Goal: Information Seeking & Learning: Find specific fact

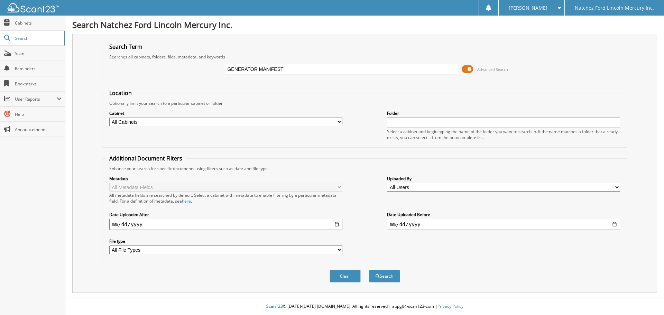
type input "GENERATOR MANIFEST"
click at [369, 270] on button "Search" at bounding box center [384, 276] width 31 height 13
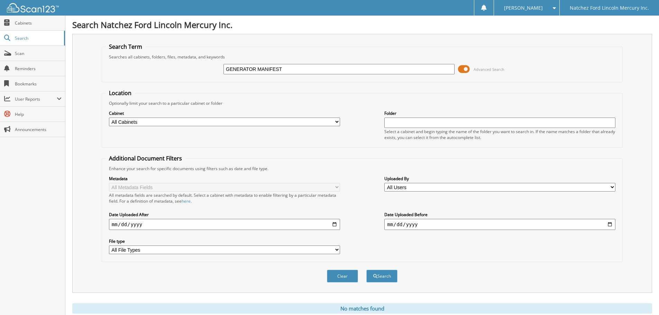
drag, startPoint x: 282, startPoint y: 68, endPoint x: 256, endPoint y: 70, distance: 26.4
click at [256, 70] on input "GENERATOR MANIFEST" at bounding box center [339, 69] width 231 height 10
type input "GENERATOR"
click at [366, 270] on button "Search" at bounding box center [381, 276] width 31 height 13
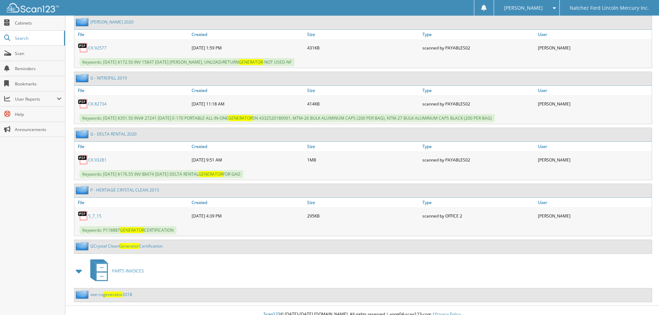
scroll to position [543, 0]
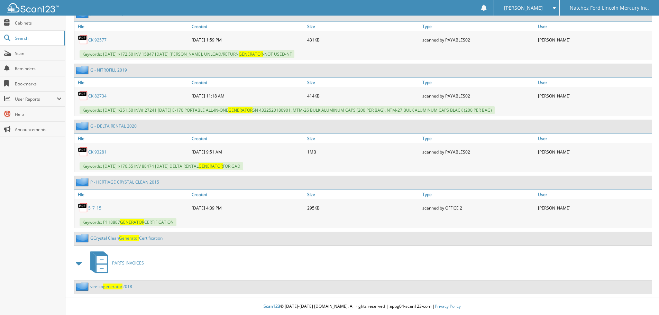
click at [121, 236] on span "Generator" at bounding box center [129, 238] width 20 height 6
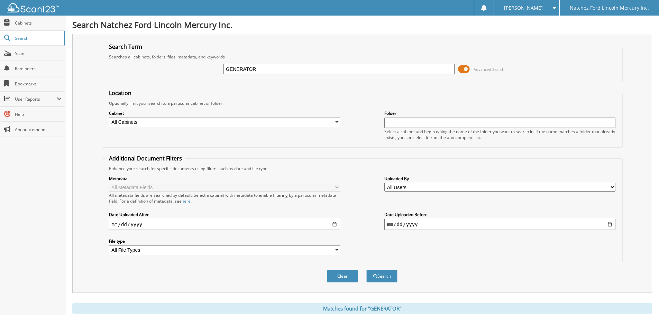
click at [538, 57] on div "Searches all cabinets, folders, files, metadata, and keywords" at bounding box center [363, 57] width 514 height 6
drag, startPoint x: 276, startPoint y: 73, endPoint x: 194, endPoint y: 76, distance: 82.1
click at [194, 76] on div "GENERATOR Advanced Search" at bounding box center [363, 69] width 514 height 19
type input "SERVICE TICKET\"
click at [366, 270] on button "Search" at bounding box center [381, 276] width 31 height 13
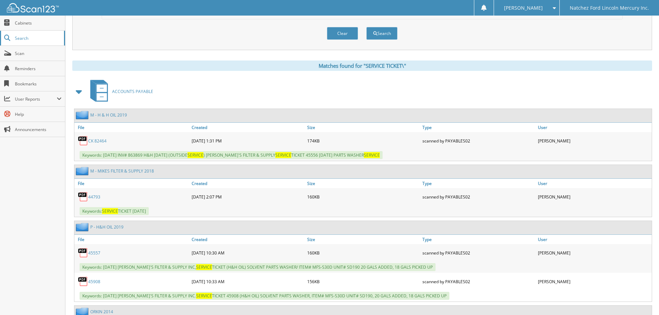
scroll to position [242, 0]
click at [45, 22] on span "Cabinets" at bounding box center [38, 23] width 47 height 6
